Goal: Task Accomplishment & Management: Complete application form

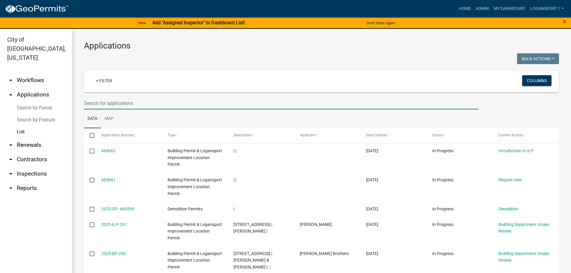
click at [165, 104] on input "text" at bounding box center [281, 103] width 394 height 12
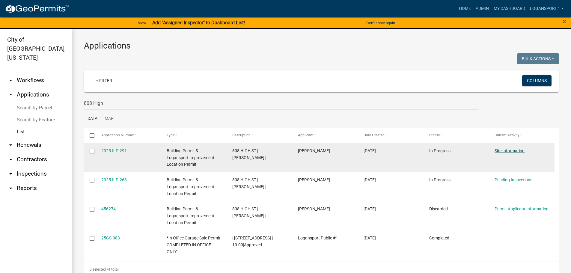
type input "808 High"
click at [506, 152] on link "Site Information" at bounding box center [509, 150] width 30 height 5
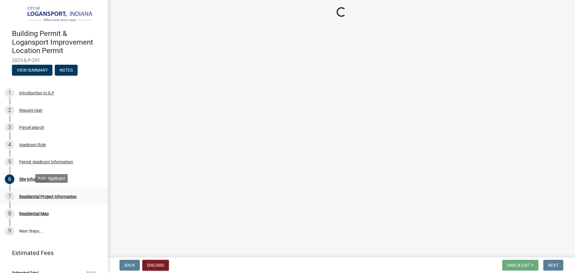
scroll to position [8, 0]
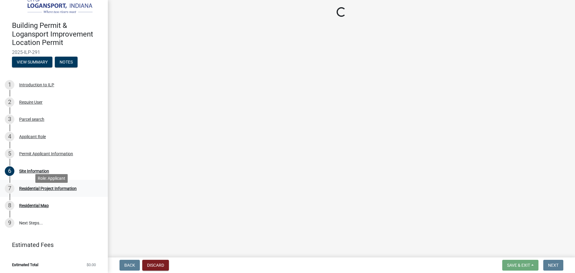
select select "62802869-e470-474a-8a4c-8dbe1ccdd5ac"
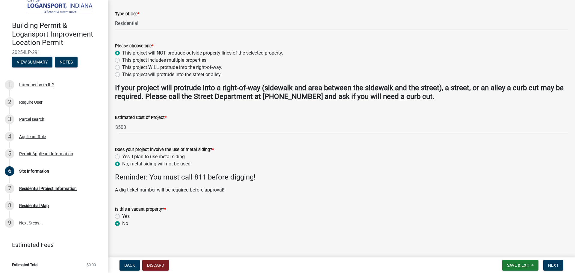
scroll to position [154, 0]
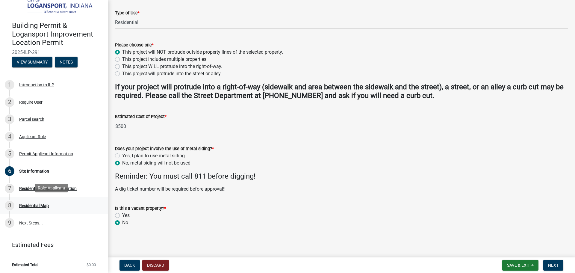
drag, startPoint x: 39, startPoint y: 205, endPoint x: 52, endPoint y: 208, distance: 13.7
click at [52, 208] on div "8 Residential Map" at bounding box center [51, 206] width 93 height 10
click at [559, 266] on span "Next" at bounding box center [553, 265] width 10 height 5
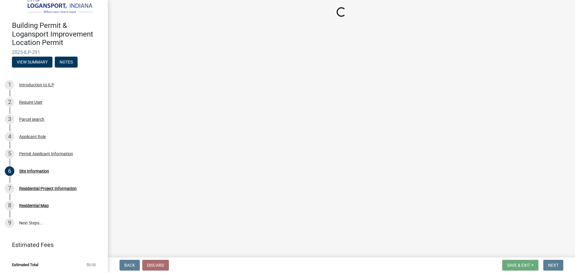
select select "b8a7655a-e911-4aac-a321-69e5bfba2fef"
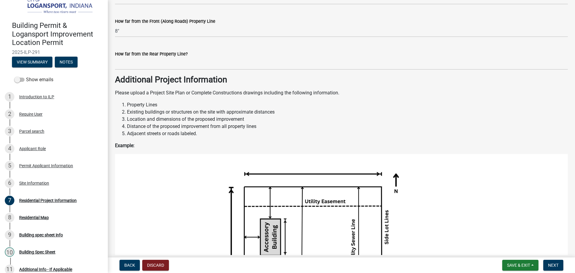
scroll to position [689, 0]
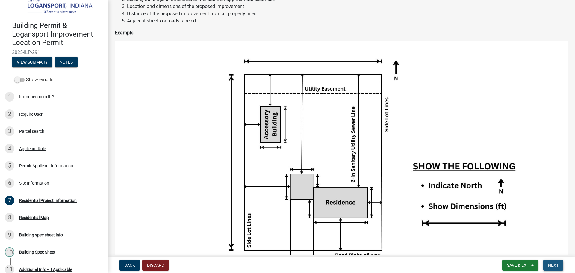
drag, startPoint x: 556, startPoint y: 264, endPoint x: 545, endPoint y: 254, distance: 15.1
click at [556, 264] on span "Next" at bounding box center [553, 265] width 10 height 5
drag, startPoint x: 554, startPoint y: 264, endPoint x: 178, endPoint y: 126, distance: 400.3
click at [553, 265] on span "Next" at bounding box center [553, 265] width 10 height 5
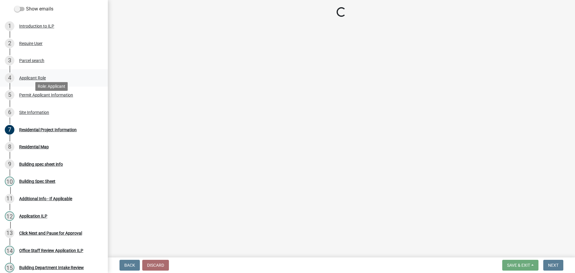
scroll to position [98, 0]
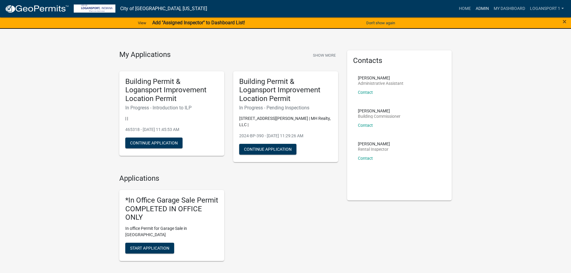
click at [479, 8] on link "Admin" at bounding box center [482, 8] width 18 height 11
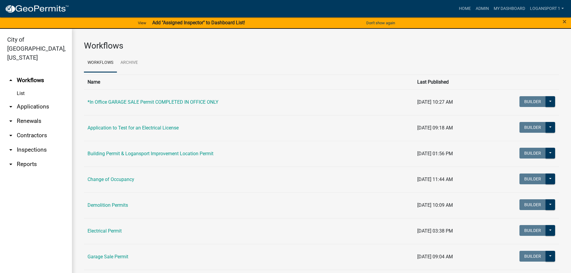
click at [28, 99] on link "arrow_drop_down Applications" at bounding box center [36, 106] width 72 height 14
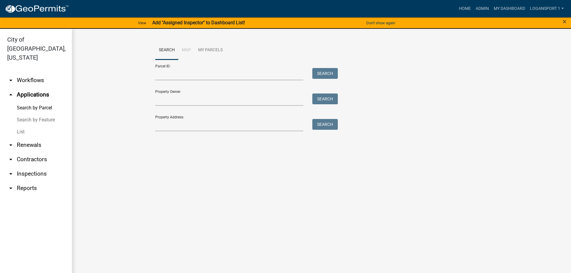
click at [22, 126] on link "List" at bounding box center [36, 132] width 72 height 12
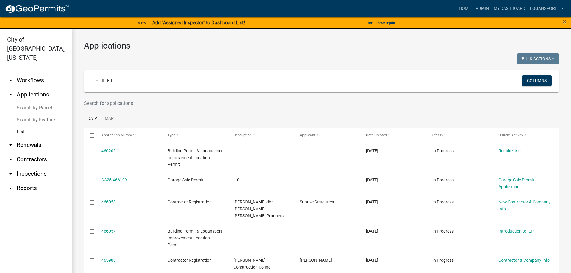
click at [109, 108] on input "text" at bounding box center [281, 103] width 394 height 12
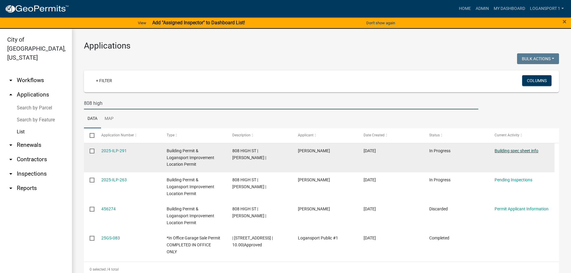
type input "808 high"
click at [535, 150] on link "Building spec sheet info" at bounding box center [516, 150] width 44 height 5
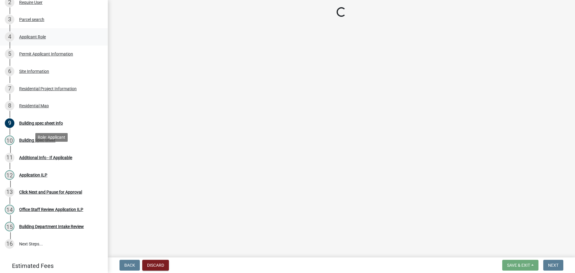
scroll to position [141, 0]
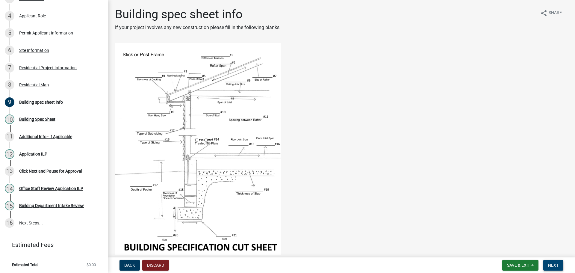
click at [549, 269] on button "Next" at bounding box center [554, 265] width 20 height 11
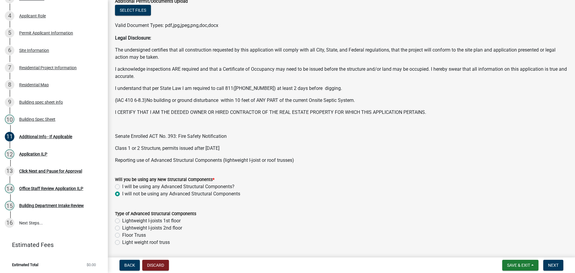
scroll to position [180, 0]
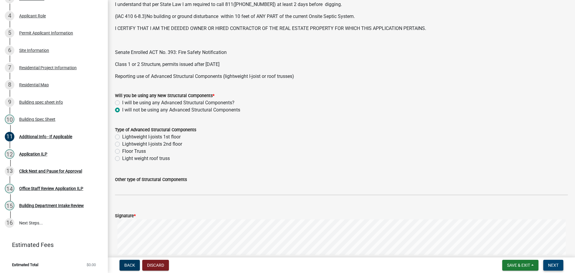
click at [548, 264] on span "Next" at bounding box center [553, 265] width 10 height 5
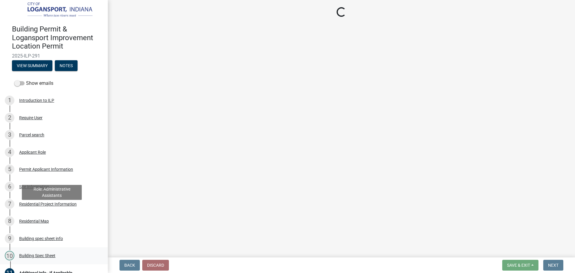
scroll to position [0, 0]
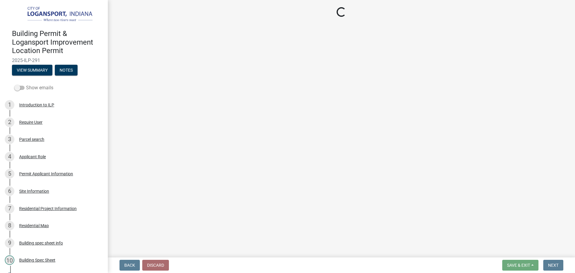
click at [17, 87] on span at bounding box center [19, 88] width 10 height 4
click at [26, 84] on input "Show emails" at bounding box center [26, 84] width 0 height 0
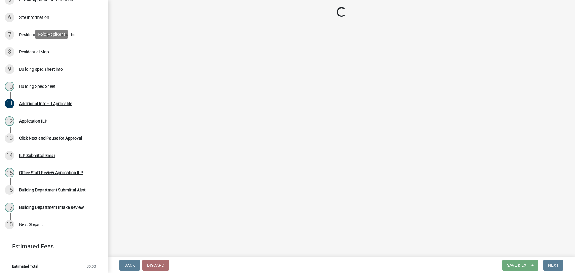
scroll to position [175, 0]
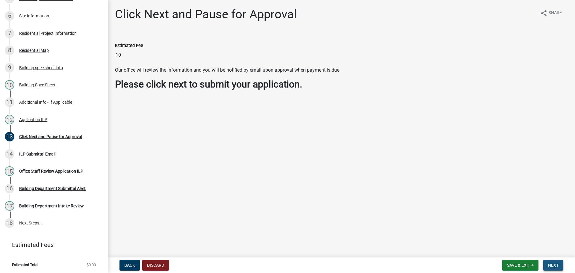
click at [550, 263] on span "Next" at bounding box center [553, 265] width 10 height 5
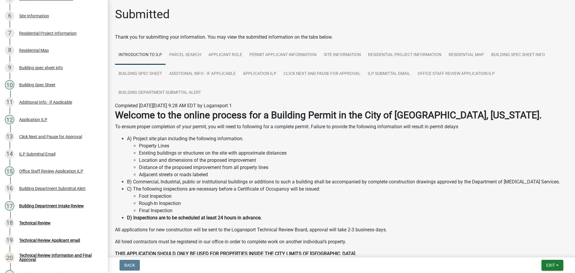
scroll to position [262, 0]
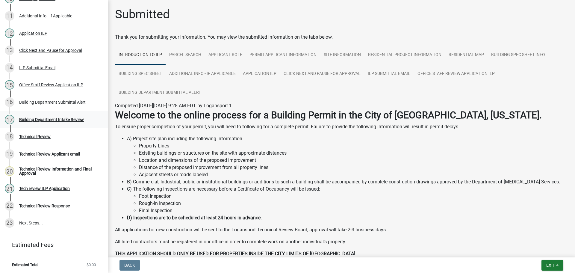
click at [38, 122] on div "17 Building Department Intake Review" at bounding box center [51, 120] width 93 height 10
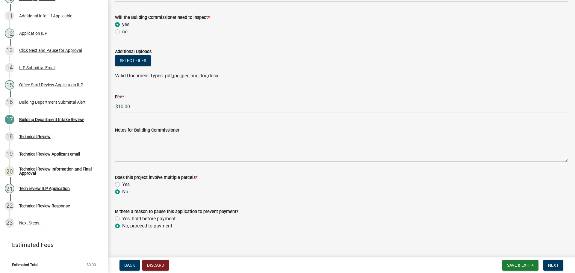
scroll to position [309, 0]
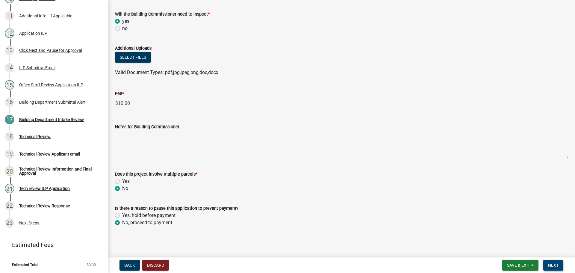
click at [553, 265] on span "Next" at bounding box center [553, 265] width 10 height 5
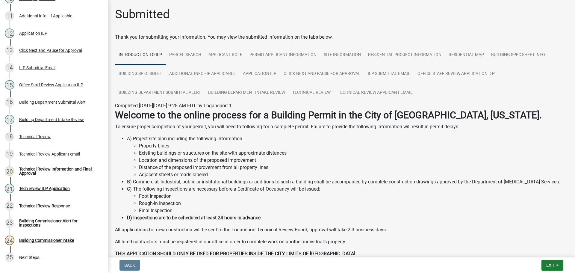
scroll to position [296, 0]
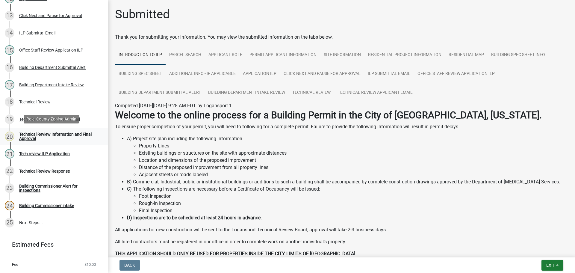
click at [23, 135] on div "Technical Review Information and Final Approval" at bounding box center [58, 136] width 79 height 8
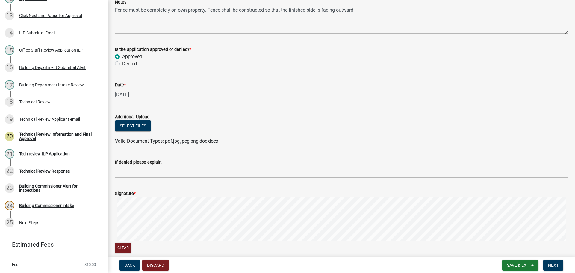
scroll to position [420, 0]
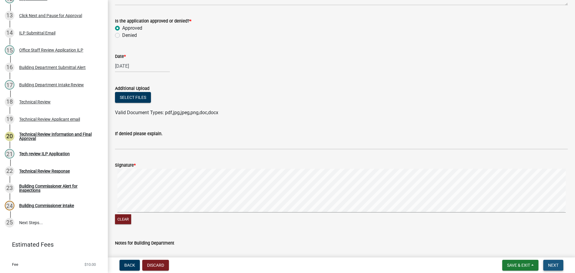
click at [552, 263] on span "Next" at bounding box center [553, 265] width 10 height 5
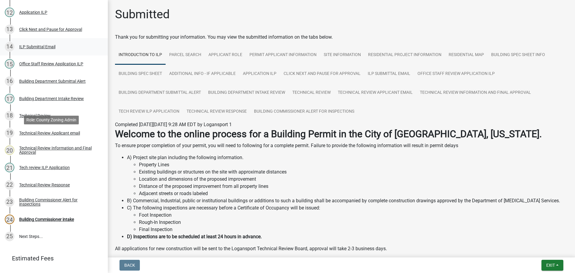
scroll to position [296, 0]
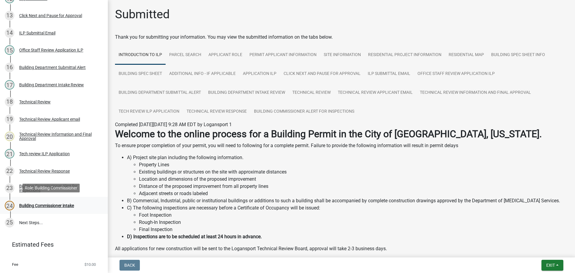
click at [45, 205] on div "Building Commissioner intake" at bounding box center [46, 205] width 55 height 4
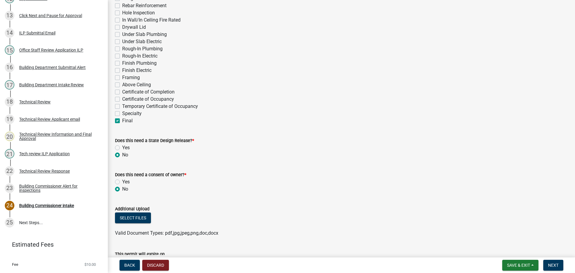
scroll to position [240, 0]
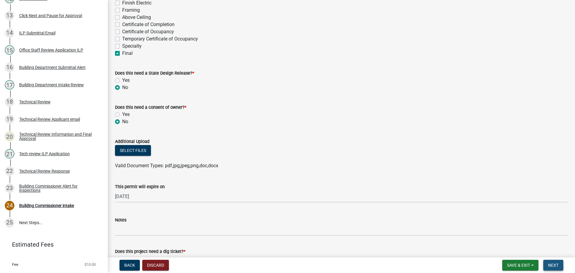
click at [554, 264] on span "Next" at bounding box center [553, 265] width 10 height 5
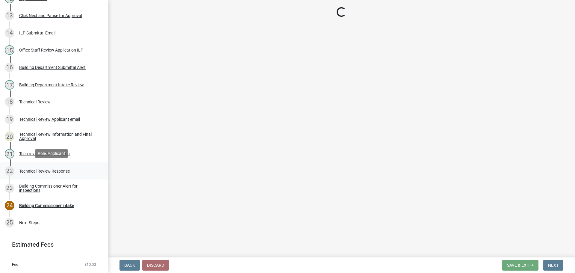
scroll to position [310, 0]
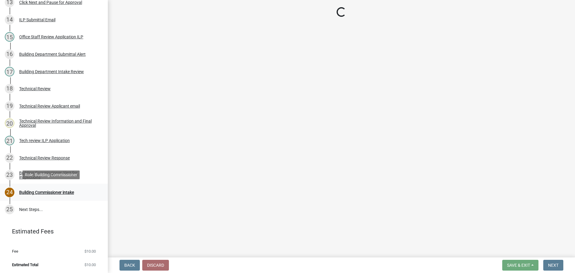
click at [68, 192] on div "Building Commissioner intake" at bounding box center [46, 192] width 55 height 4
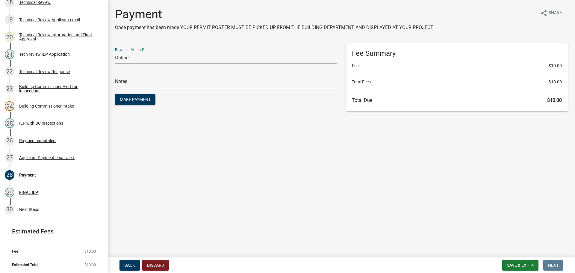
click at [188, 55] on select "Credit Card POS Check Cash Online" at bounding box center [226, 58] width 222 height 12
select select "2: 1"
click at [115, 52] on select "Credit Card POS Check Cash Online" at bounding box center [226, 58] width 222 height 12
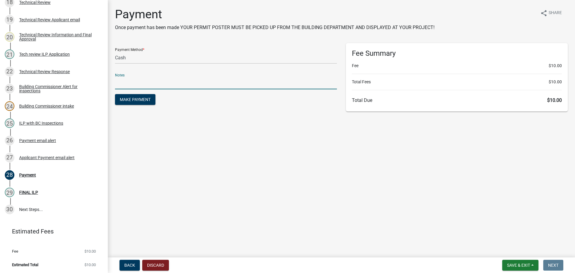
click at [180, 83] on input "text" at bounding box center [226, 83] width 222 height 12
type input "117822"
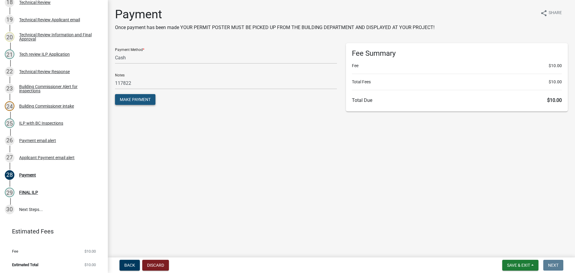
click at [137, 100] on span "Make Payment" at bounding box center [135, 99] width 31 height 5
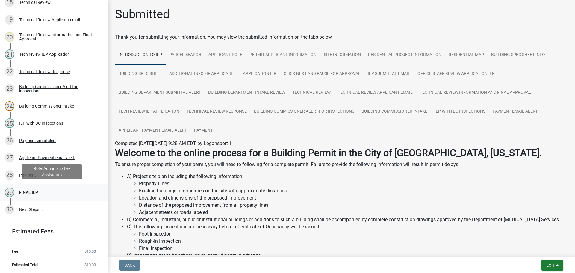
click at [41, 188] on div "29 FINAL ILP" at bounding box center [51, 193] width 93 height 10
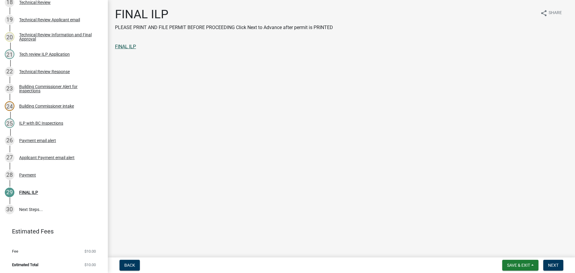
click at [124, 45] on link "FINAL ILP" at bounding box center [125, 47] width 21 height 6
click at [555, 265] on span "Next" at bounding box center [553, 265] width 10 height 5
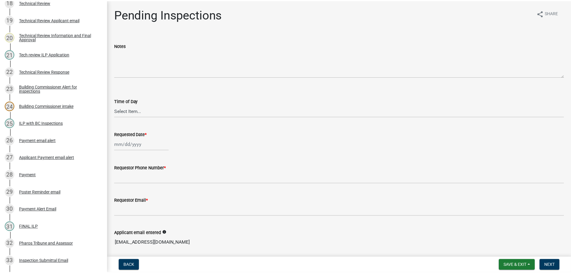
scroll to position [517, 0]
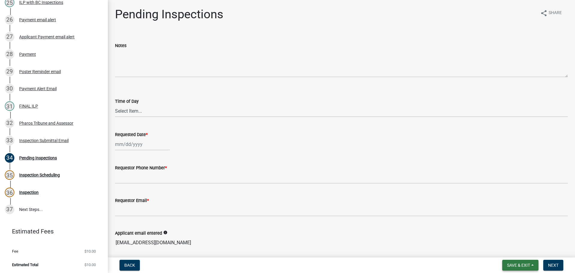
click at [519, 263] on span "Save & Exit" at bounding box center [518, 265] width 23 height 5
click at [503, 250] on button "Save & Exit" at bounding box center [515, 249] width 48 height 14
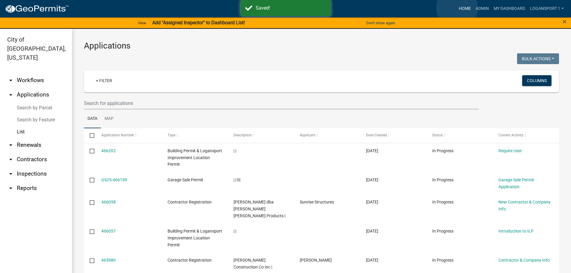
click at [457, 8] on link "Home" at bounding box center [464, 8] width 17 height 11
